Goal: Use online tool/utility: Use online tool/utility

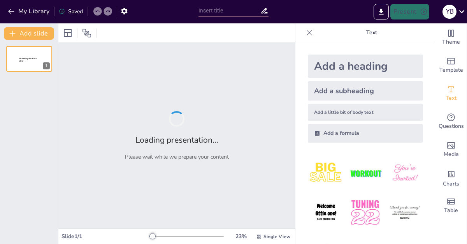
type input "Щоденник успіху:"
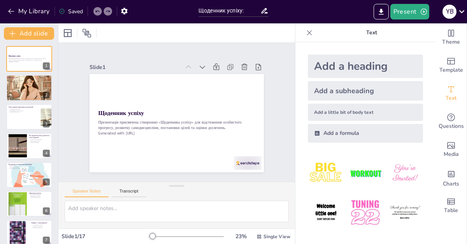
checkbox input "true"
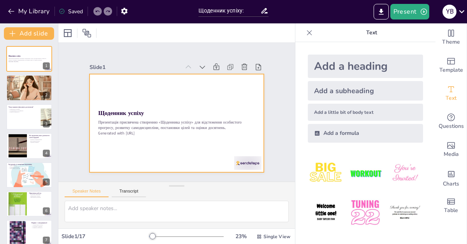
checkbox input "true"
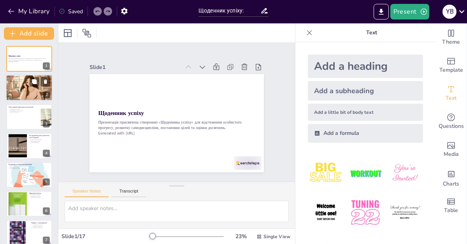
checkbox input "true"
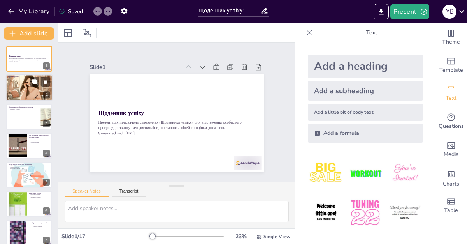
click at [25, 85] on div at bounding box center [29, 87] width 47 height 47
type textarea "Успіх може бути суб'єктивним, і його значення може змінюватися в залежності від…"
checkbox input "true"
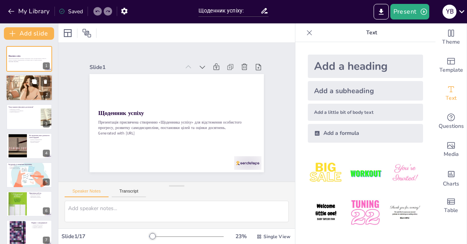
checkbox input "true"
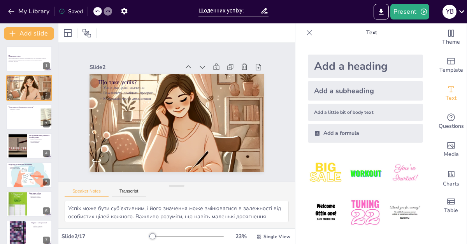
checkbox input "true"
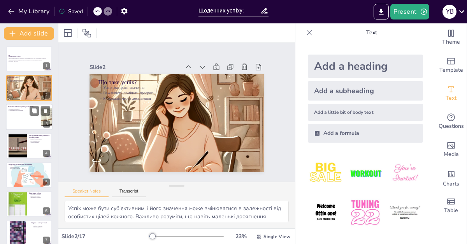
checkbox input "true"
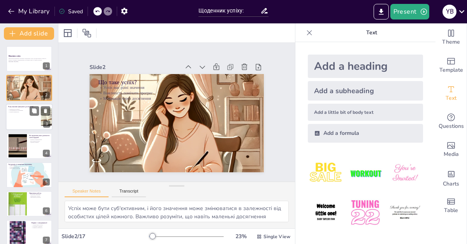
checkbox input "true"
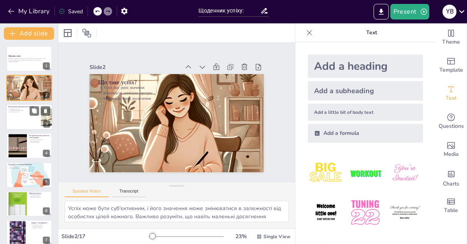
checkbox input "true"
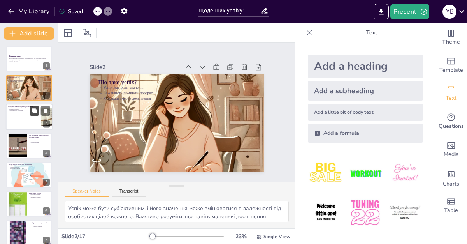
checkbox input "true"
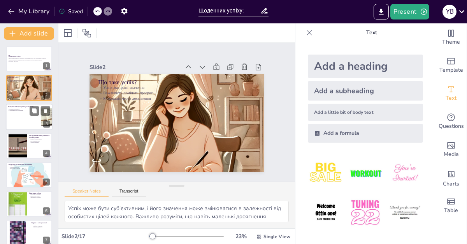
checkbox input "true"
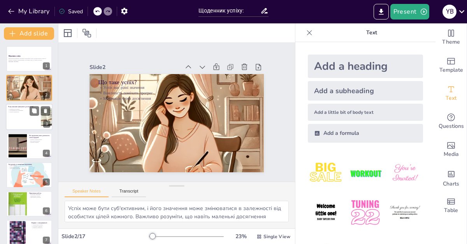
click at [23, 118] on div at bounding box center [29, 117] width 47 height 26
type textarea "Записування досягнень допомагає нам бачити, як далеко ми просунулися, що, в сво…"
checkbox input "true"
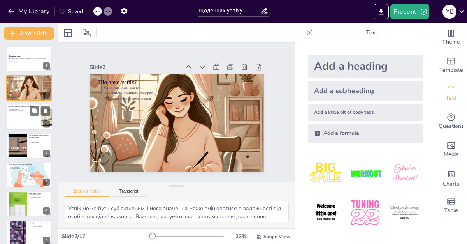
checkbox input "true"
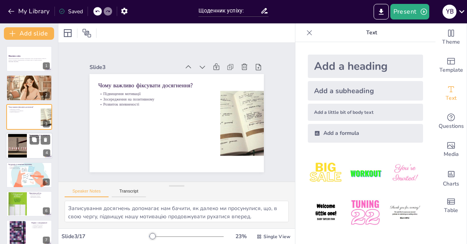
checkbox input "true"
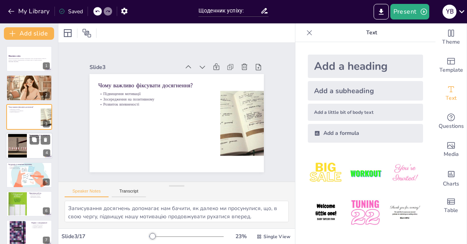
checkbox input "true"
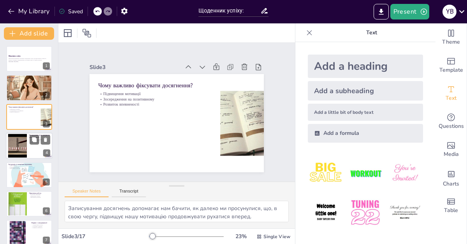
click at [21, 146] on div at bounding box center [18, 146] width 32 height 24
type textarea "Самодисципліна є основою для досягнення успіху. Ведення щоденника допомагає нам…"
checkbox input "true"
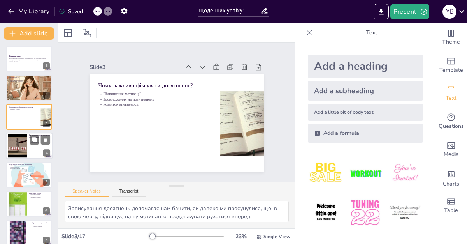
checkbox input "true"
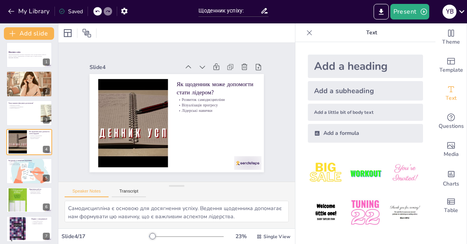
checkbox input "true"
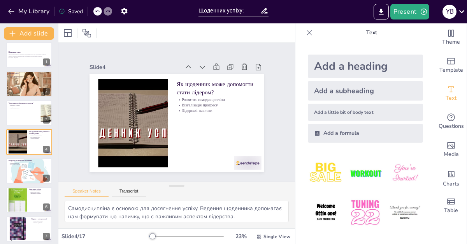
checkbox input "true"
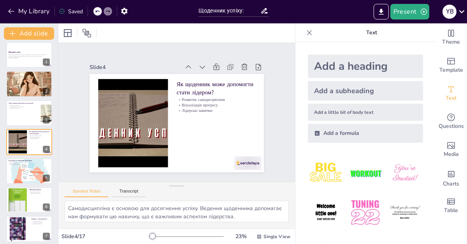
checkbox input "true"
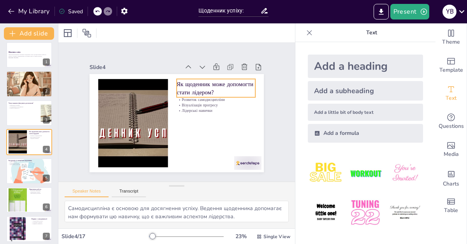
checkbox input "true"
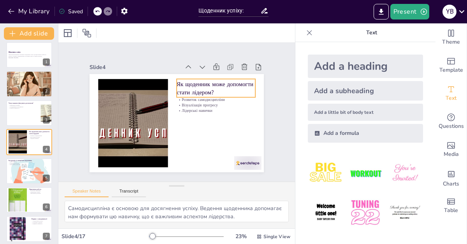
checkbox input "true"
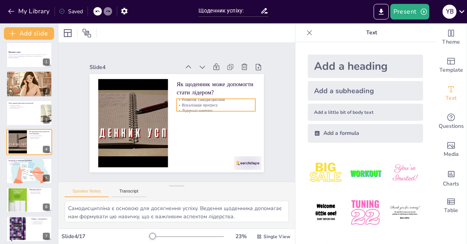
checkbox input "true"
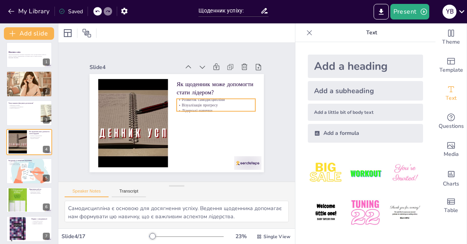
checkbox input "true"
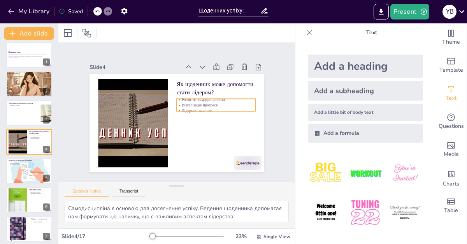
checkbox input "true"
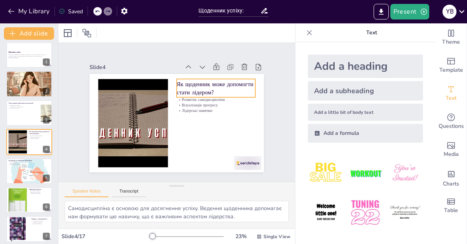
checkbox input "true"
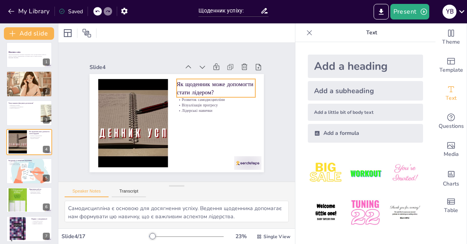
checkbox input "true"
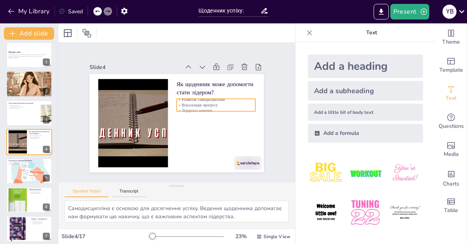
checkbox input "true"
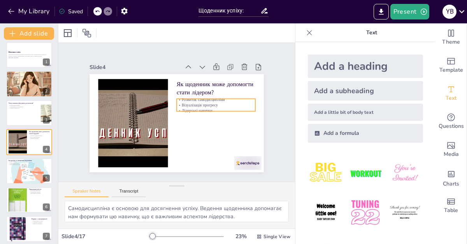
checkbox input "true"
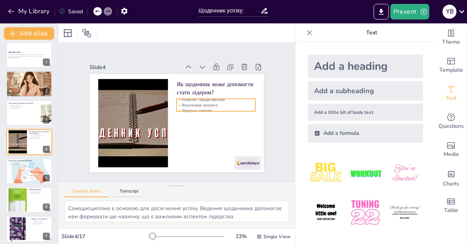
checkbox input "true"
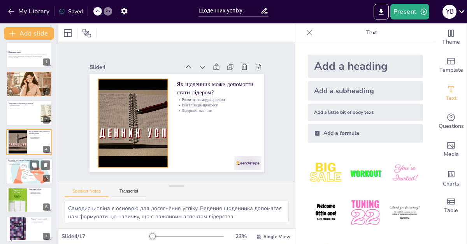
checkbox input "true"
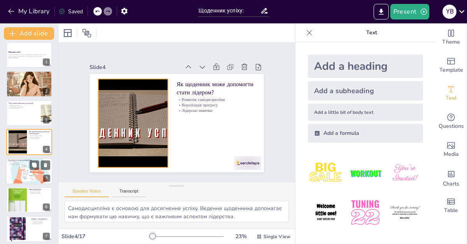
checkbox input "true"
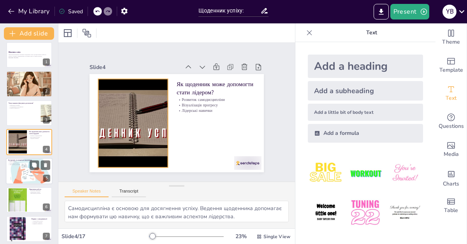
checkbox input "true"
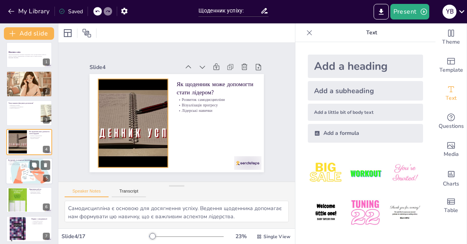
checkbox input "true"
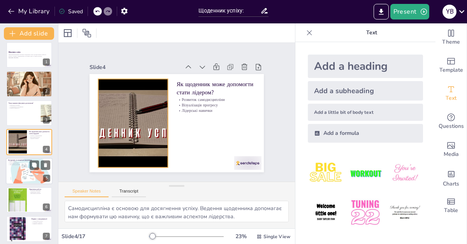
checkbox input "true"
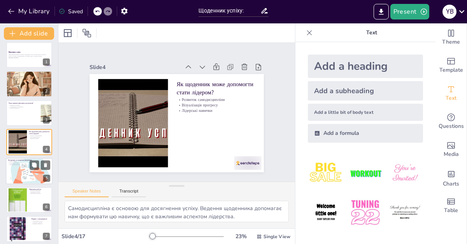
click at [29, 176] on div at bounding box center [29, 170] width 47 height 31
type textarea "Вибір правильного блокнота може вплинути на те, як ви будете використовувати св…"
checkbox input "true"
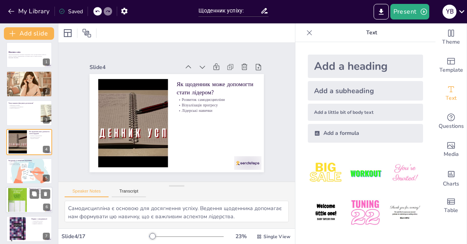
checkbox input "true"
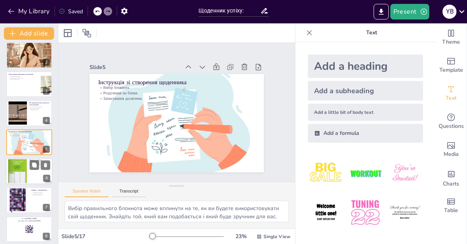
checkbox input "true"
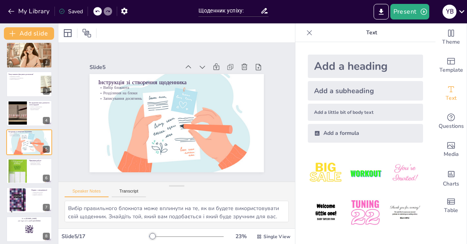
checkbox input "true"
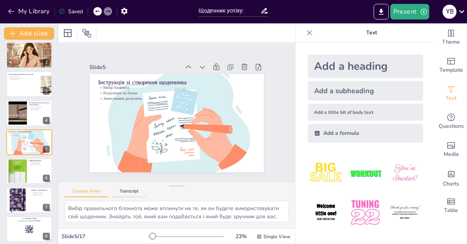
checkbox input "true"
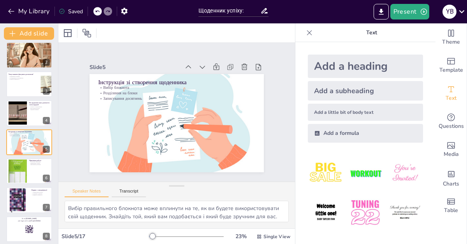
checkbox input "true"
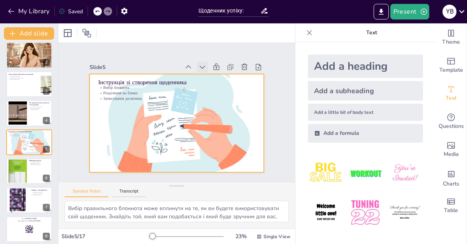
checkbox input "true"
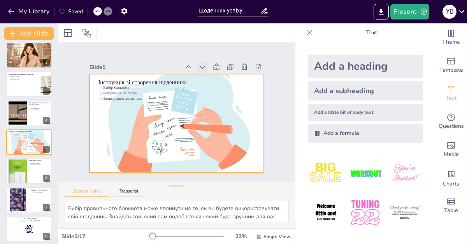
checkbox input "true"
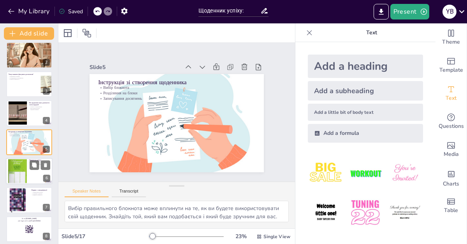
click at [23, 179] on div at bounding box center [17, 171] width 19 height 28
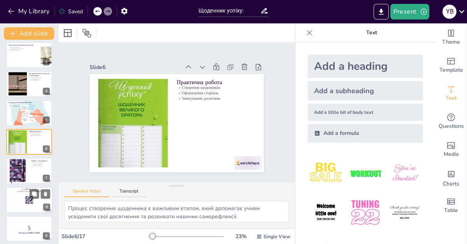
click at [29, 200] on rect at bounding box center [29, 199] width 0 height 1
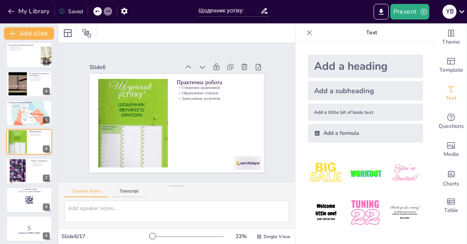
scroll to position [120, 0]
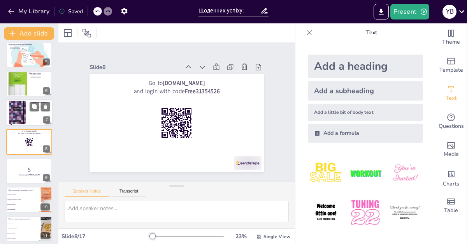
click at [28, 118] on div at bounding box center [17, 113] width 26 height 26
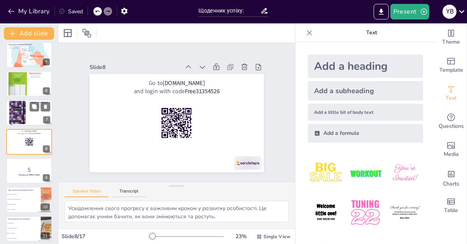
scroll to position [91, 0]
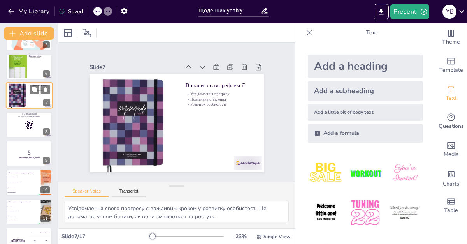
click at [26, 145] on div at bounding box center [29, 154] width 46 height 26
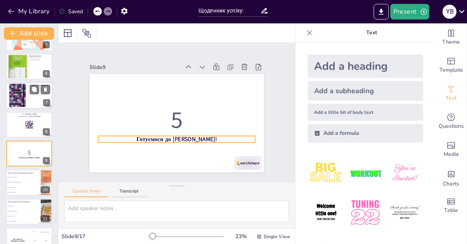
scroll to position [149, 0]
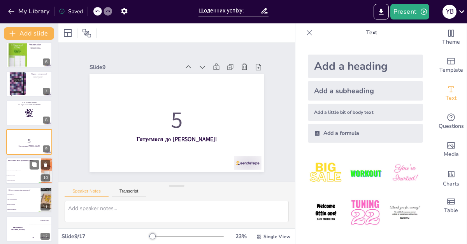
click at [25, 173] on li "Підвищити мотивацію" at bounding box center [23, 175] width 35 height 5
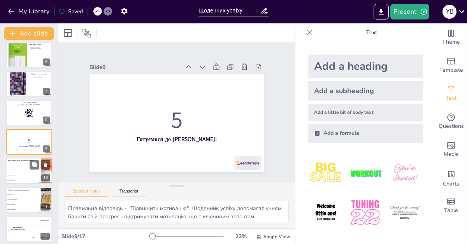
scroll to position [178, 0]
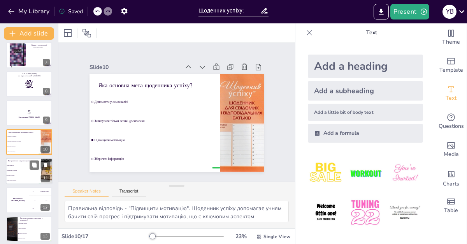
click at [23, 178] on li "Тільки успіхи в навчанні" at bounding box center [23, 180] width 35 height 5
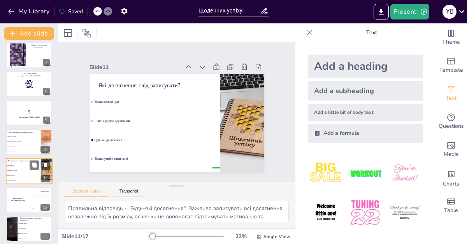
scroll to position [207, 0]
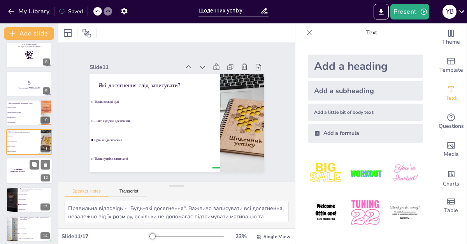
click at [19, 172] on div "The winner is [PERSON_NAME]" at bounding box center [17, 170] width 23 height 26
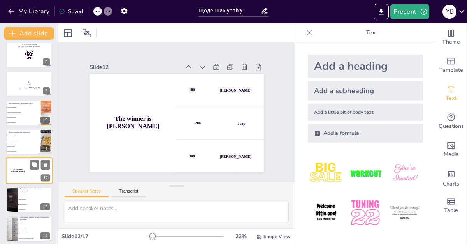
scroll to position [236, 0]
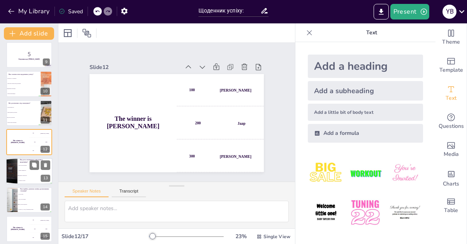
click at [25, 172] on li "Знижує впевненість" at bounding box center [35, 170] width 35 height 5
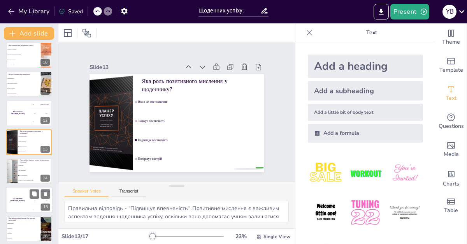
click at [25, 196] on div "The winner is [PERSON_NAME]" at bounding box center [17, 200] width 23 height 26
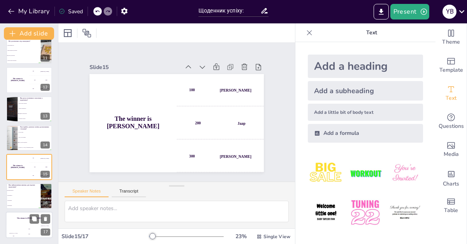
click at [27, 218] on h4 "The winner is [PERSON_NAME]" at bounding box center [29, 218] width 47 height 2
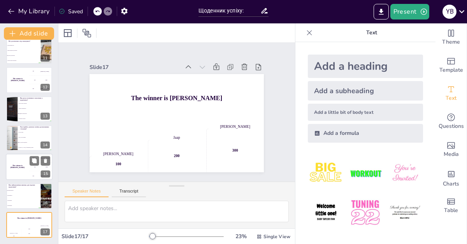
scroll to position [297, 0]
